Goal: Transaction & Acquisition: Book appointment/travel/reservation

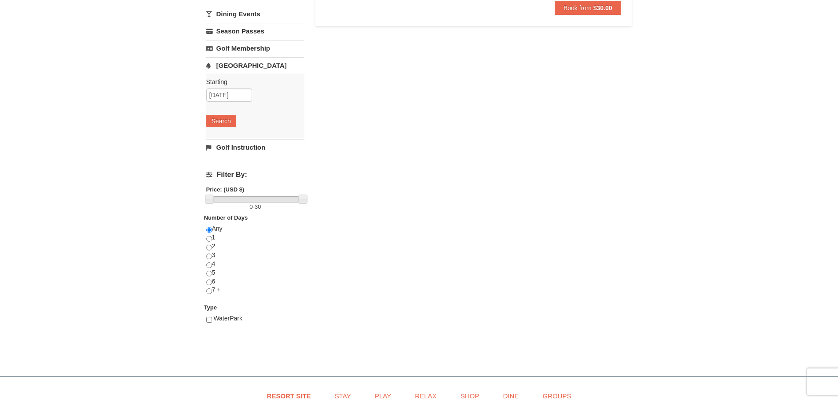
scroll to position [176, 0]
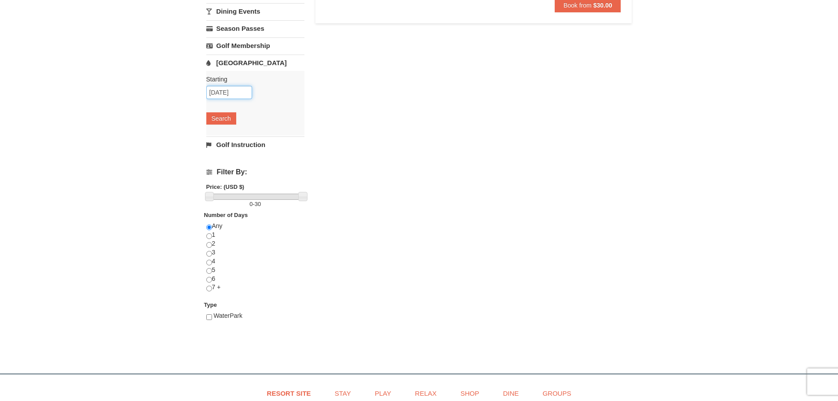
click at [243, 93] on input "[DATE]" at bounding box center [229, 92] width 46 height 13
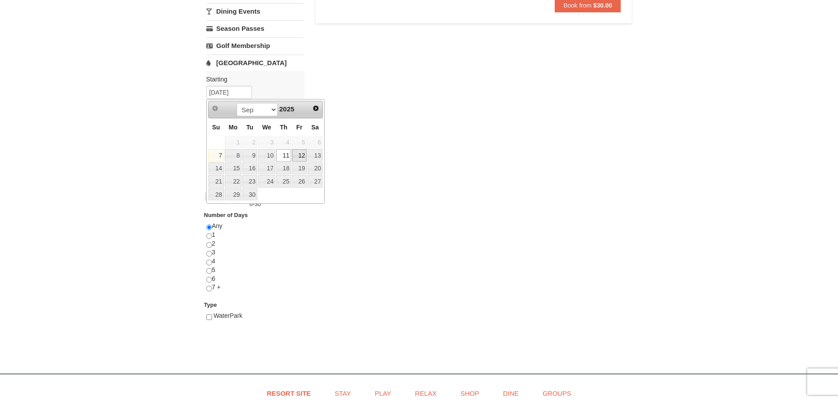
click at [297, 156] on link "12" at bounding box center [299, 155] width 15 height 12
type input "[DATE]"
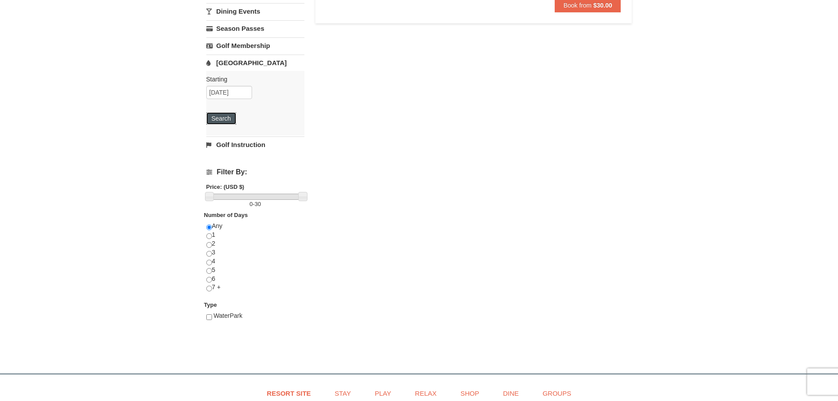
click at [230, 118] on button "Search" at bounding box center [221, 118] width 30 height 12
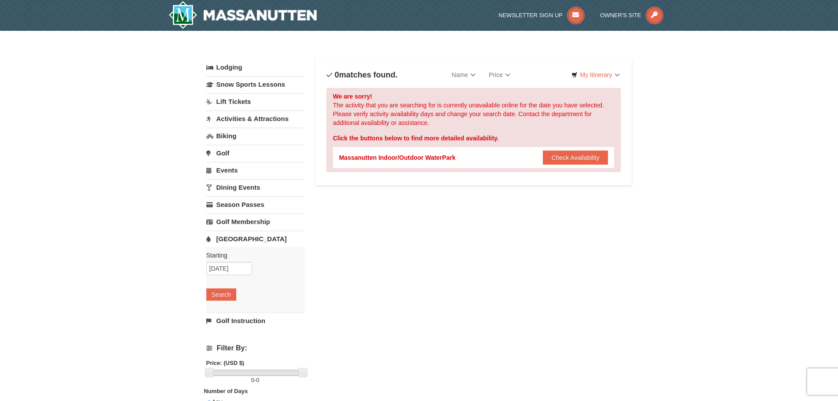
click at [242, 119] on link "Activities & Attractions" at bounding box center [255, 118] width 98 height 16
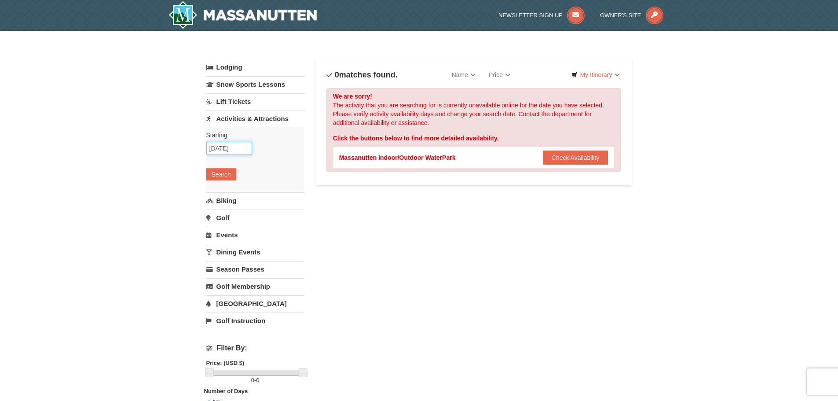
click at [239, 150] on input "09/12/2025" at bounding box center [229, 148] width 46 height 13
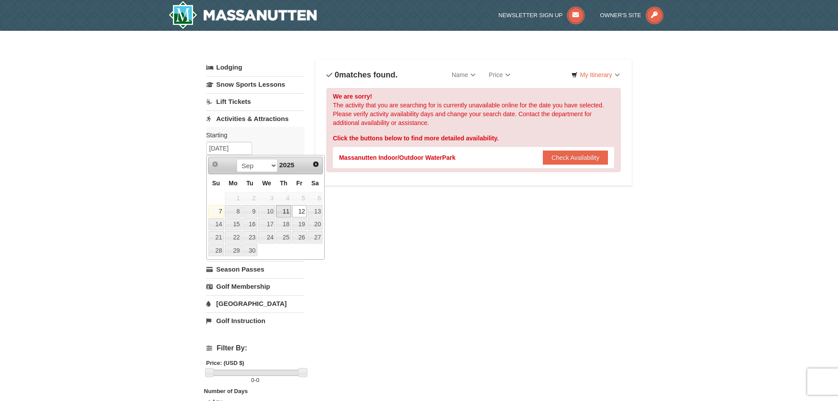
click at [283, 213] on link "11" at bounding box center [283, 211] width 15 height 12
type input "[DATE]"
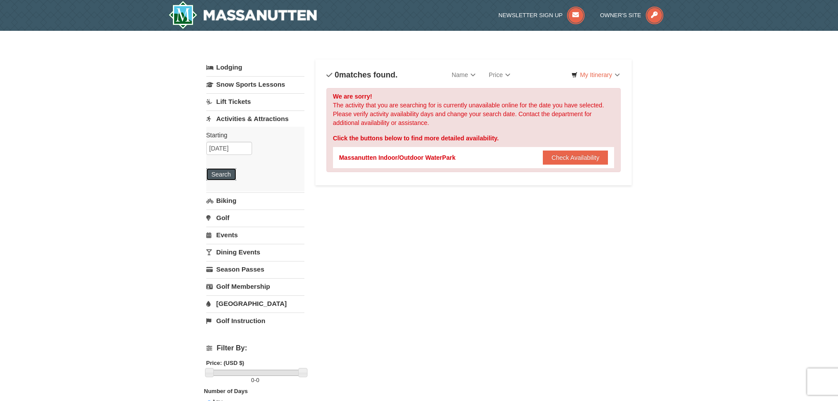
click at [227, 173] on button "Search" at bounding box center [221, 174] width 30 height 12
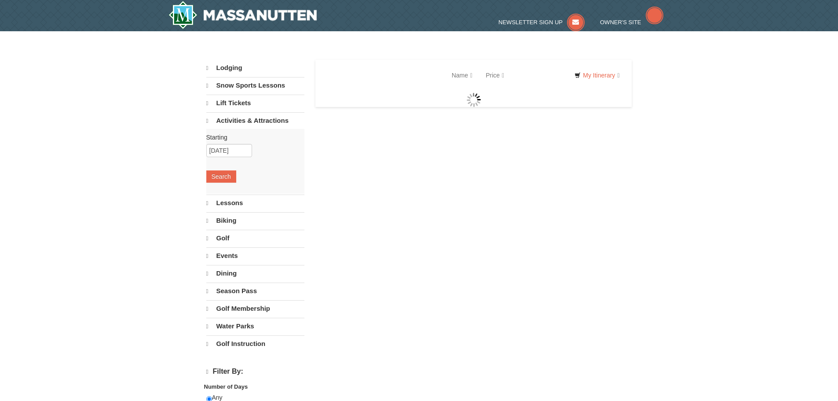
select select "9"
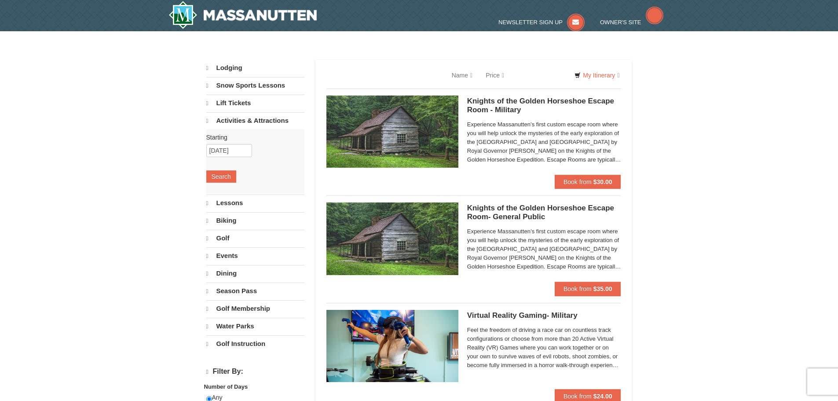
select select "9"
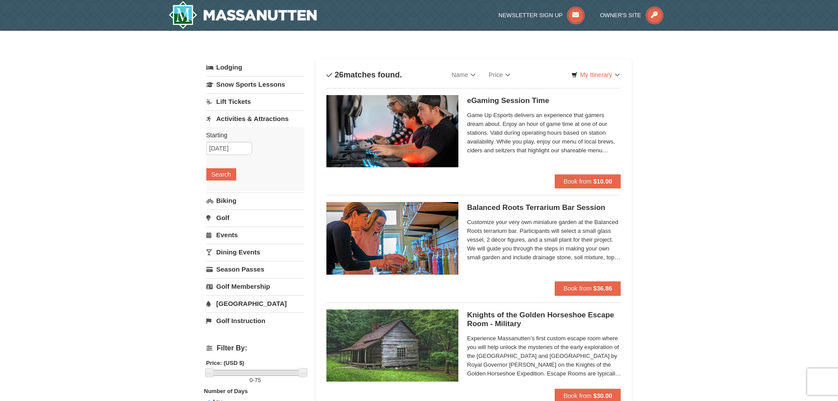
click at [228, 217] on link "Golf" at bounding box center [255, 218] width 98 height 16
click at [228, 210] on button "Search" at bounding box center [221, 208] width 30 height 12
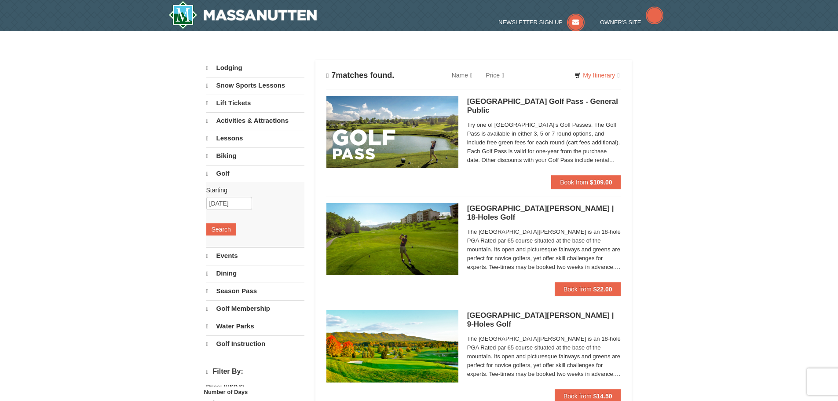
select select "9"
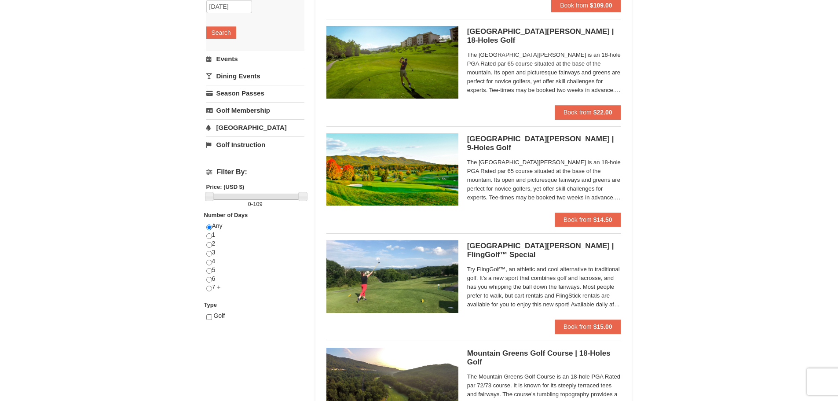
scroll to position [132, 0]
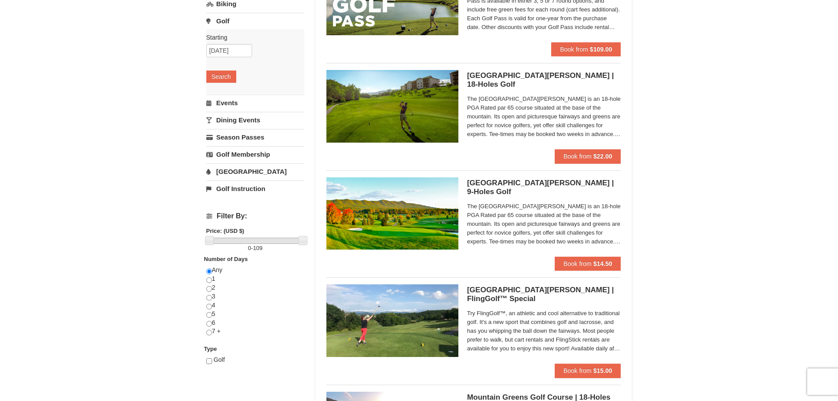
click at [221, 104] on link "Events" at bounding box center [255, 103] width 98 height 16
click at [230, 95] on button "Search" at bounding box center [221, 94] width 30 height 12
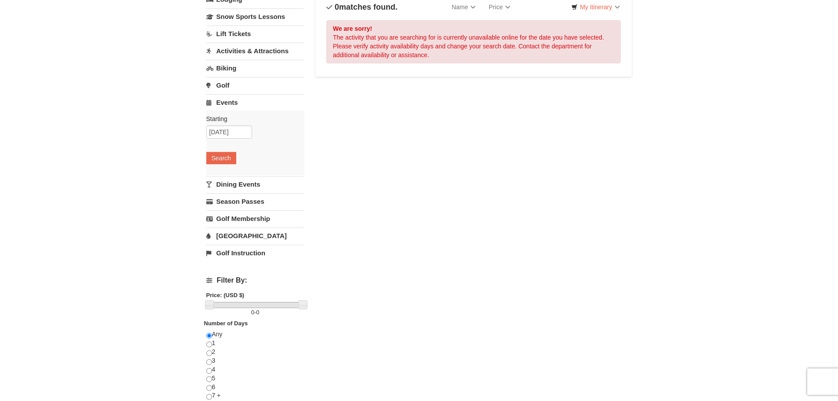
scroll to position [88, 0]
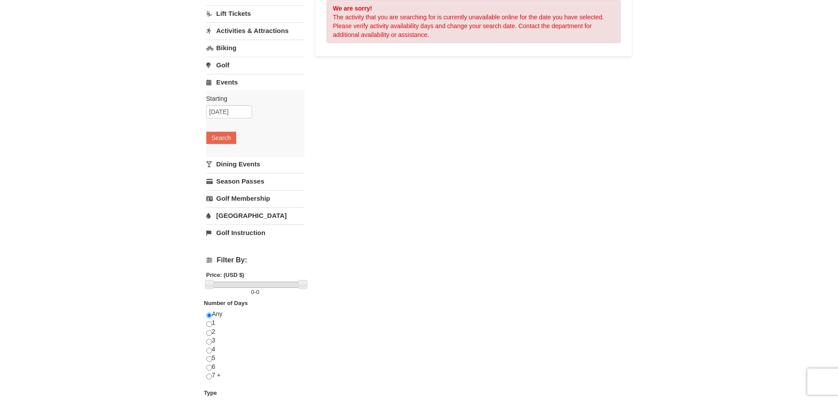
click at [245, 164] on link "Dining Events" at bounding box center [255, 164] width 98 height 16
click at [228, 153] on button "Search" at bounding box center [221, 155] width 30 height 12
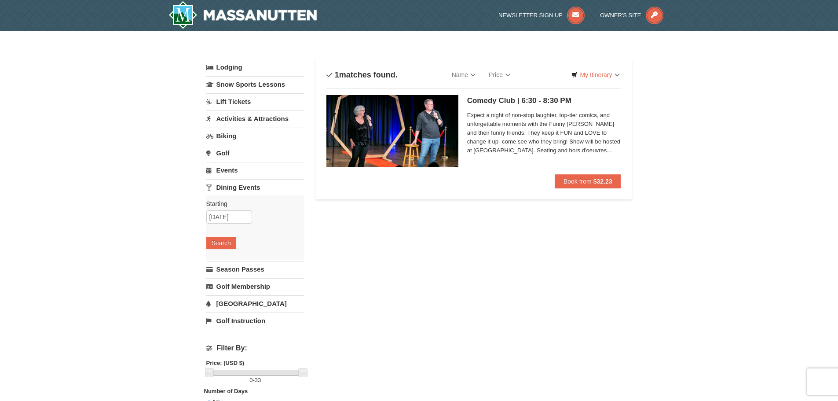
click at [228, 153] on link "Golf" at bounding box center [255, 153] width 98 height 16
click at [235, 181] on input "09/11/2025" at bounding box center [229, 182] width 46 height 13
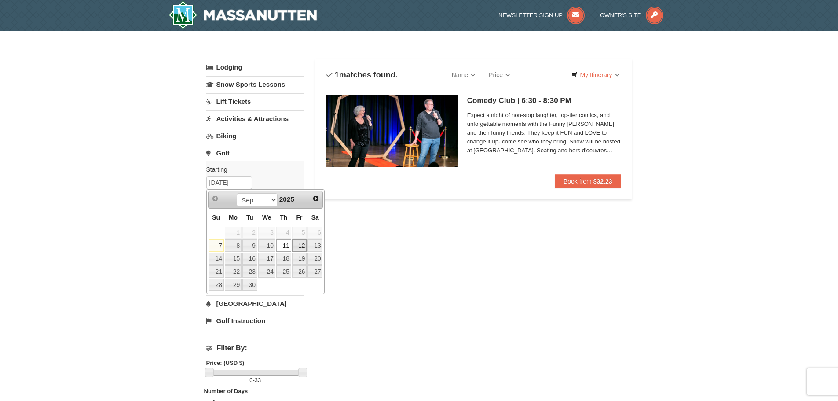
click at [300, 248] on link "12" at bounding box center [299, 245] width 15 height 12
type input "[DATE]"
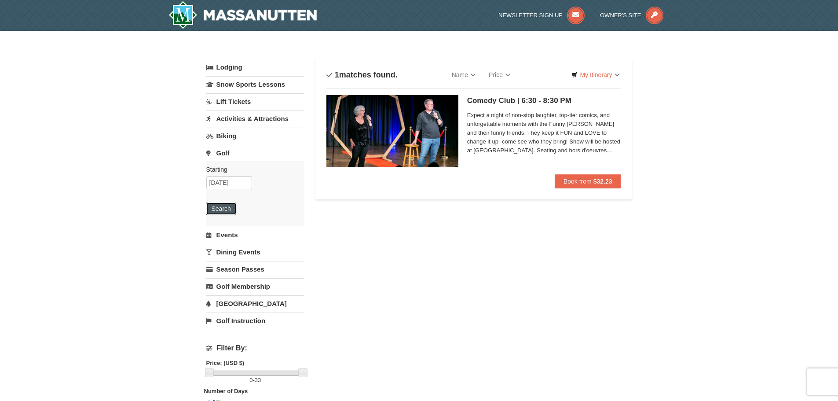
click at [228, 212] on button "Search" at bounding box center [221, 208] width 30 height 12
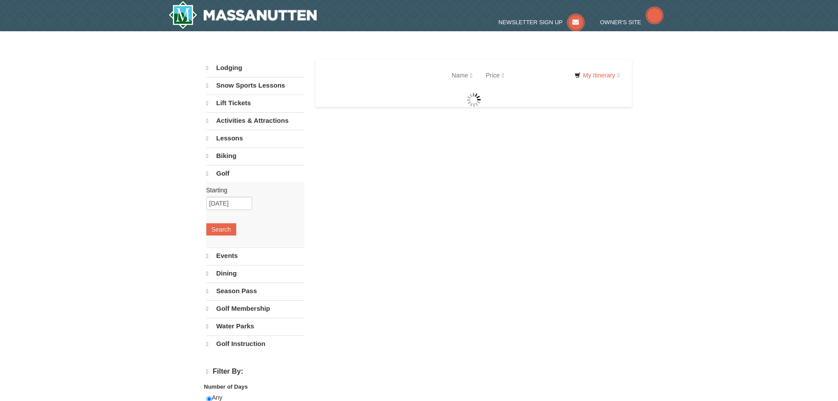
select select "9"
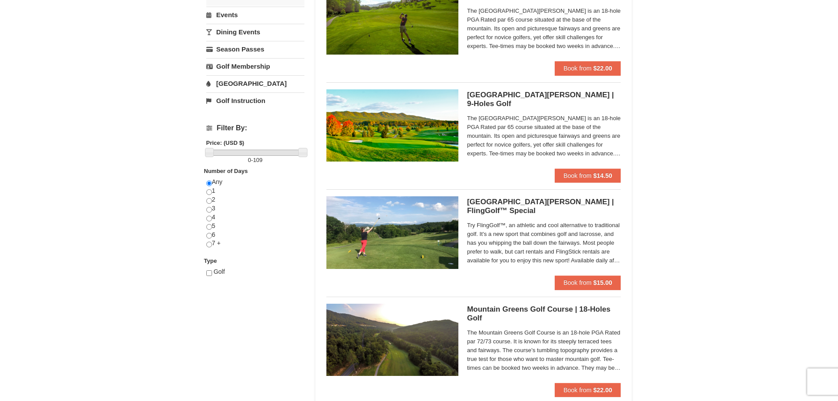
scroll to position [176, 0]
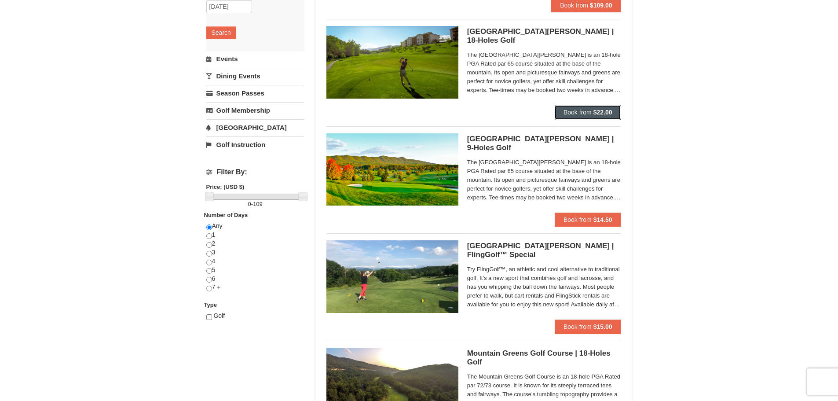
click at [610, 113] on strong "$22.00" at bounding box center [603, 112] width 19 height 7
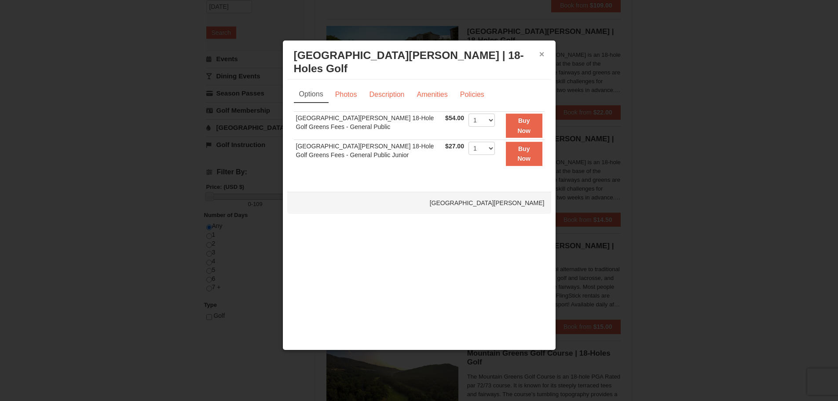
click at [542, 54] on button "×" at bounding box center [542, 54] width 5 height 9
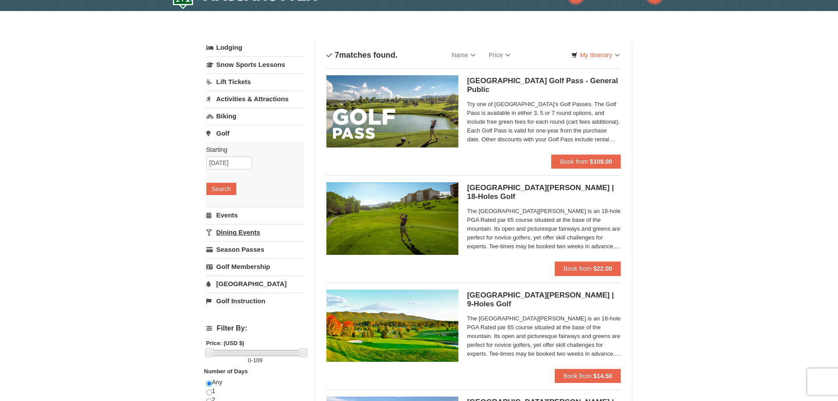
scroll to position [0, 0]
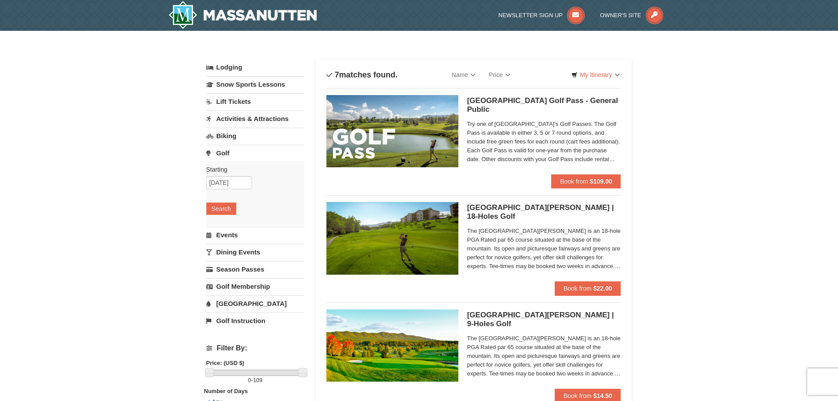
click at [251, 118] on link "Activities & Attractions" at bounding box center [255, 118] width 98 height 16
click at [225, 174] on button "Search" at bounding box center [221, 174] width 30 height 12
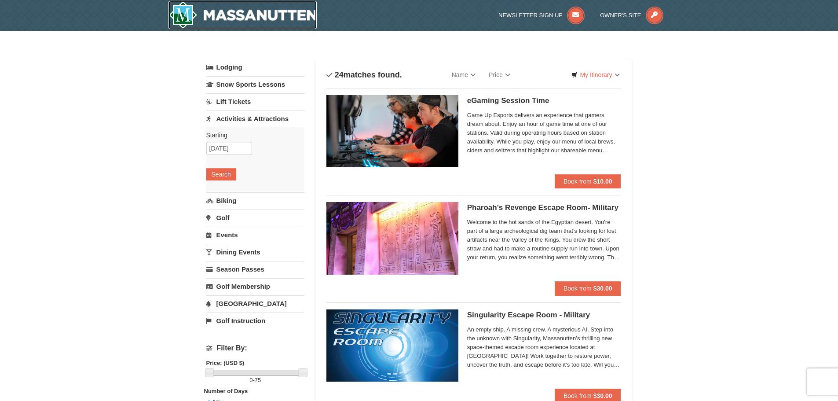
click at [224, 17] on img at bounding box center [243, 15] width 149 height 28
